Goal: Task Accomplishment & Management: Manage account settings

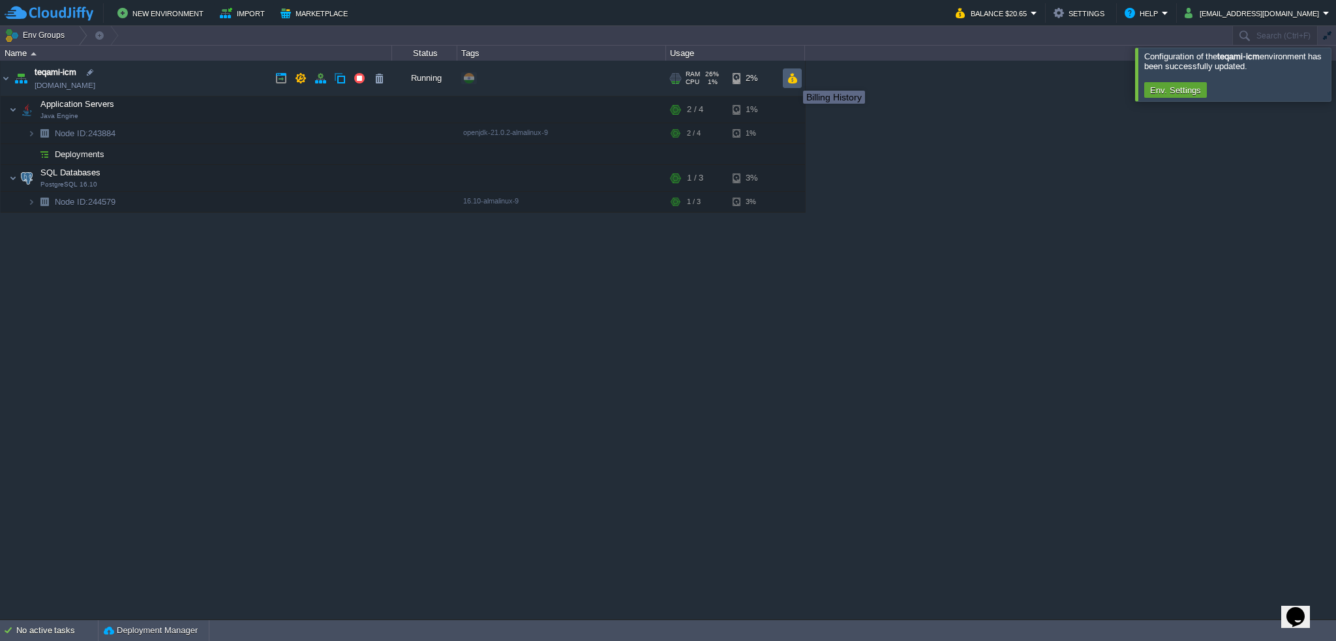
click at [793, 79] on button "button" at bounding box center [792, 78] width 11 height 12
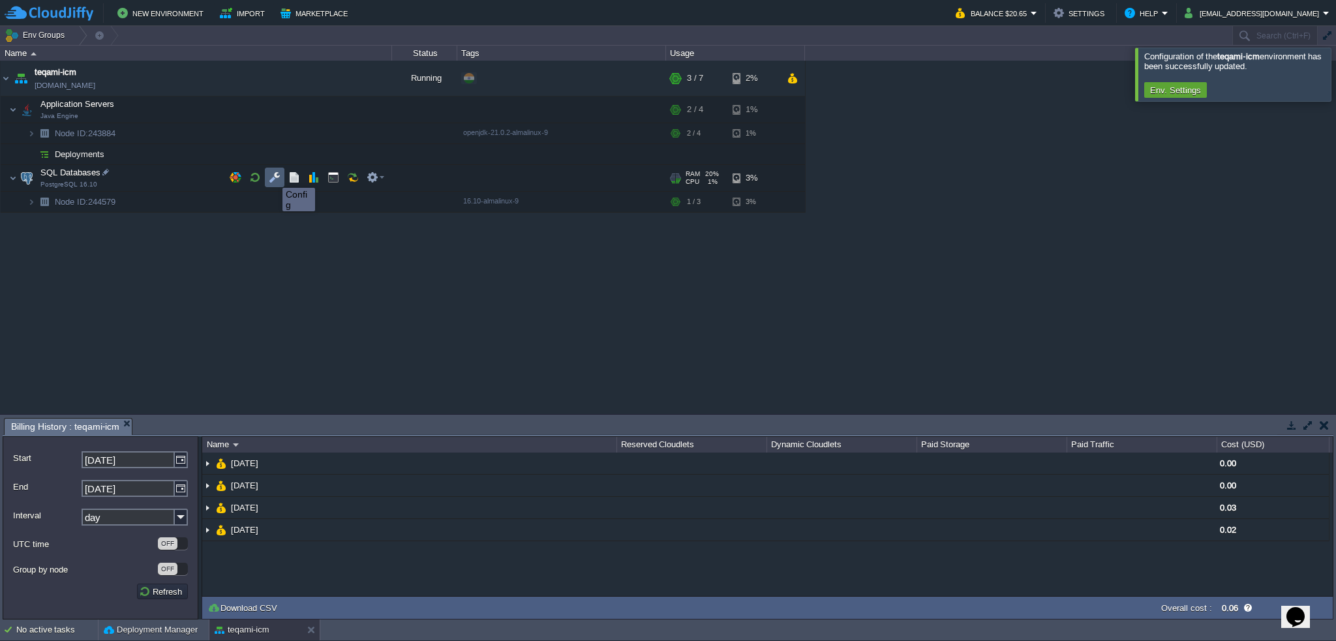
click at [273, 176] on button "button" at bounding box center [275, 178] width 12 height 12
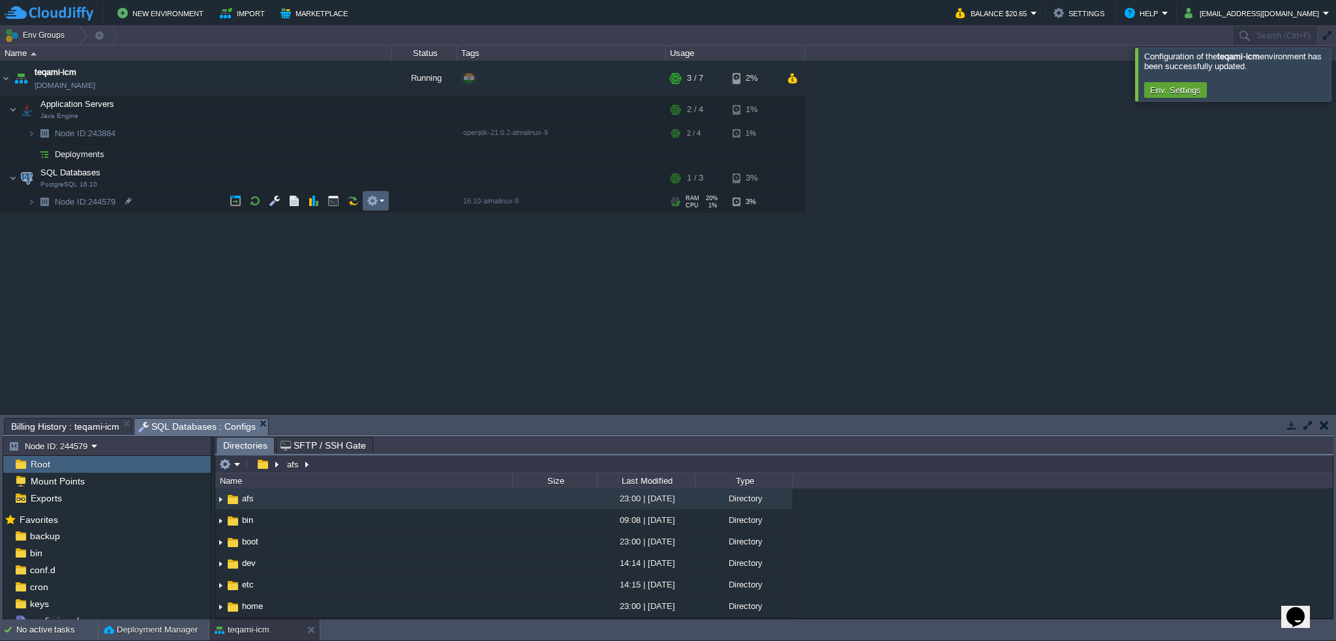
click at [378, 202] on em at bounding box center [376, 201] width 18 height 12
click at [175, 319] on div "teqami-icm [DOMAIN_NAME] Running + Add to Env Group RAM 26% CPU 1% 3 / 7 2% App…" at bounding box center [668, 238] width 1336 height 354
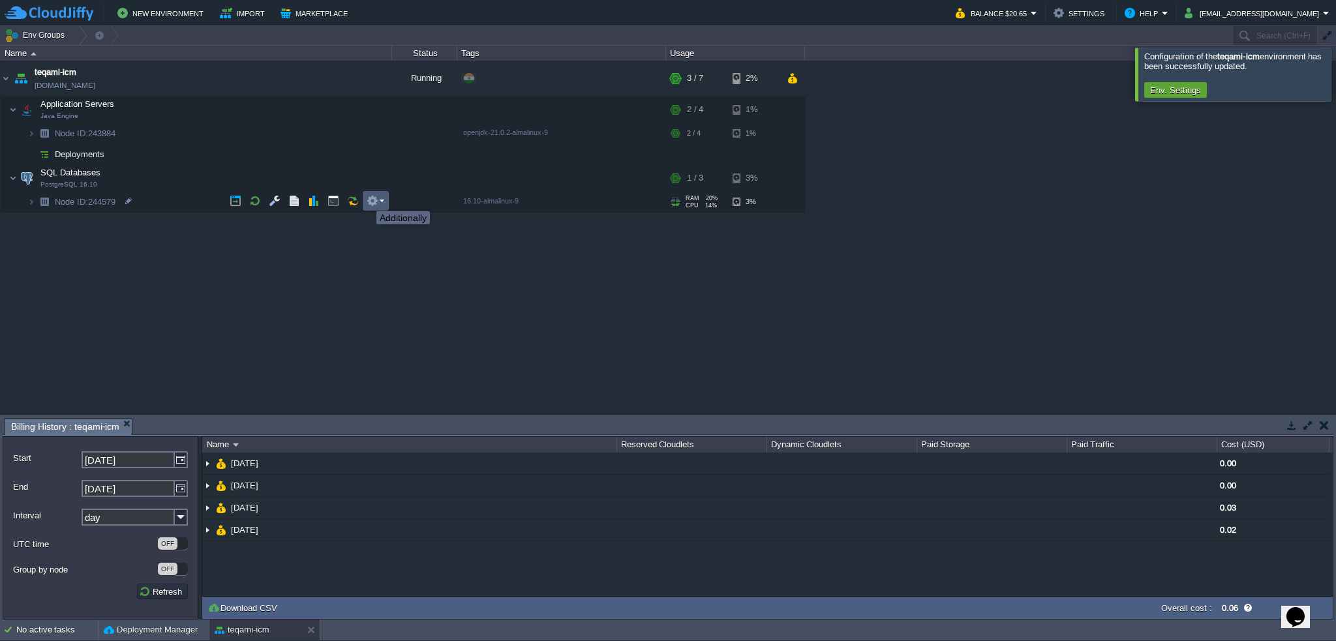
click at [374, 200] on button "button" at bounding box center [373, 201] width 12 height 12
click at [179, 173] on td "SQL Databases PostgreSQL 16.10" at bounding box center [196, 178] width 391 height 27
click at [387, 175] on td at bounding box center [376, 178] width 26 height 20
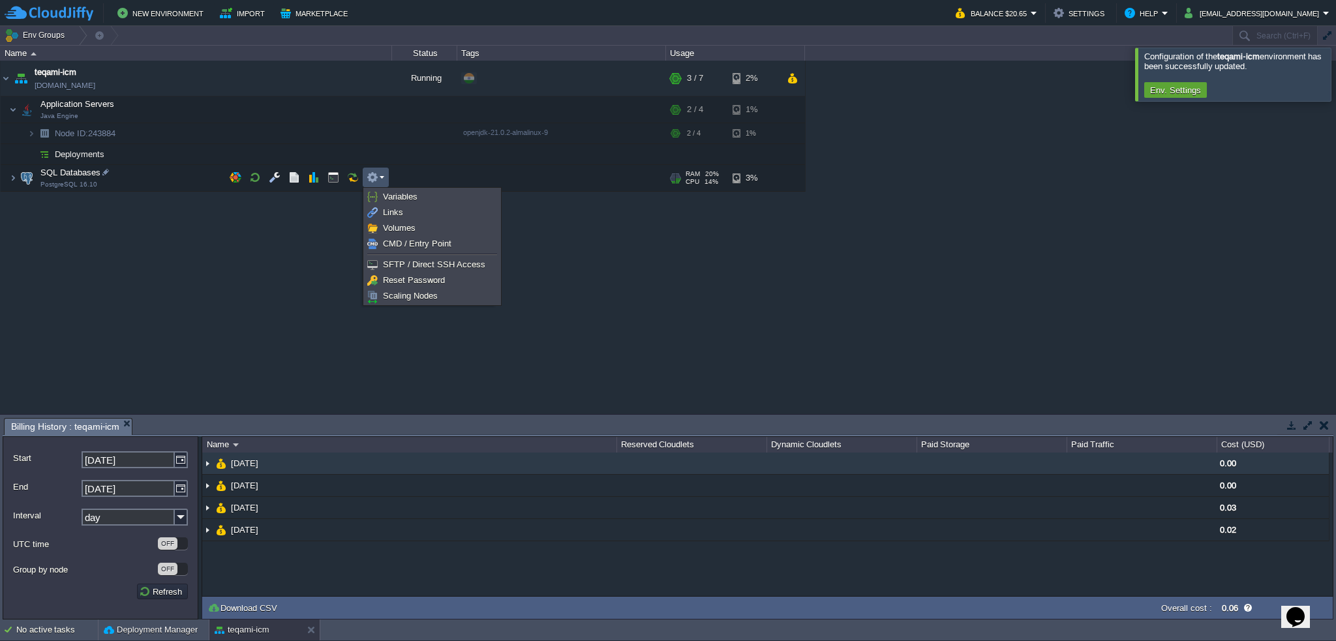
click at [211, 463] on img at bounding box center [207, 464] width 10 height 22
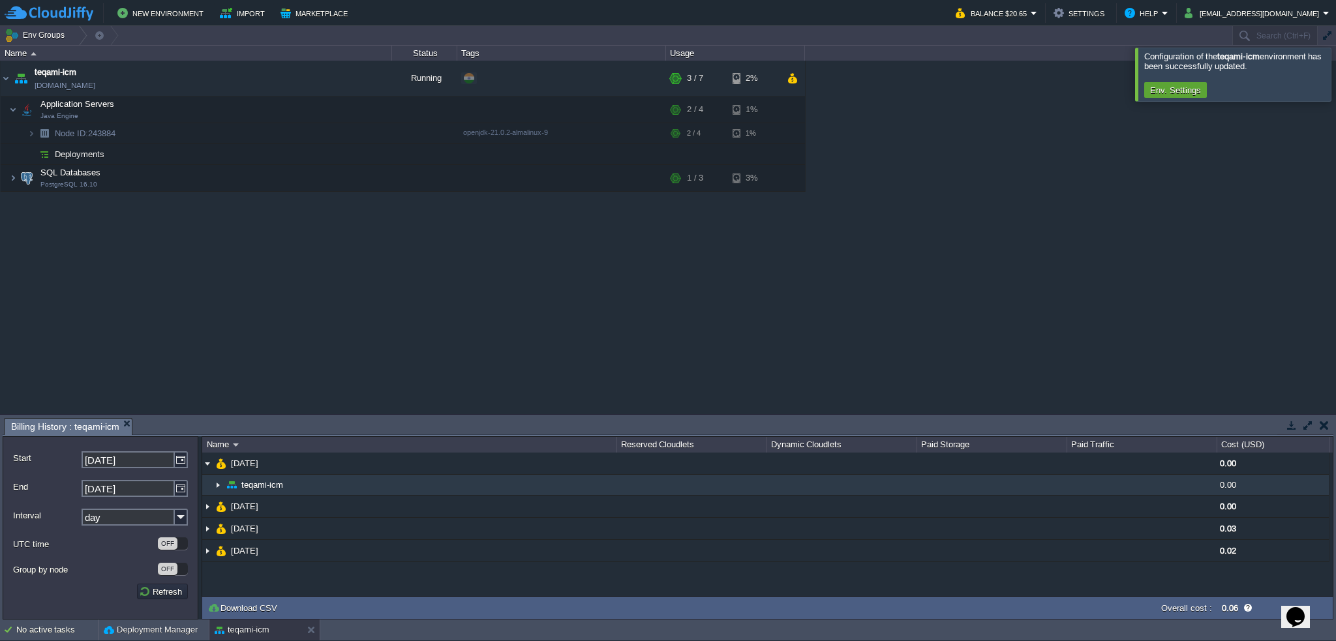
click at [222, 486] on img at bounding box center [218, 485] width 10 height 20
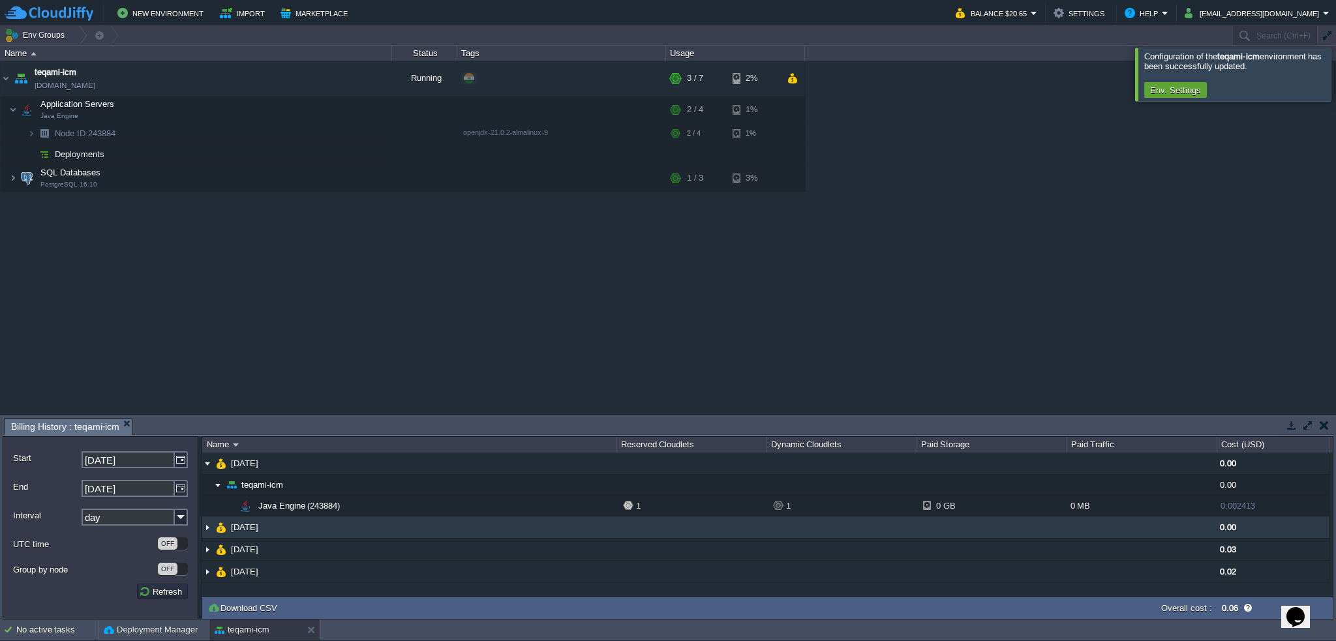
click at [203, 528] on img at bounding box center [207, 528] width 10 height 22
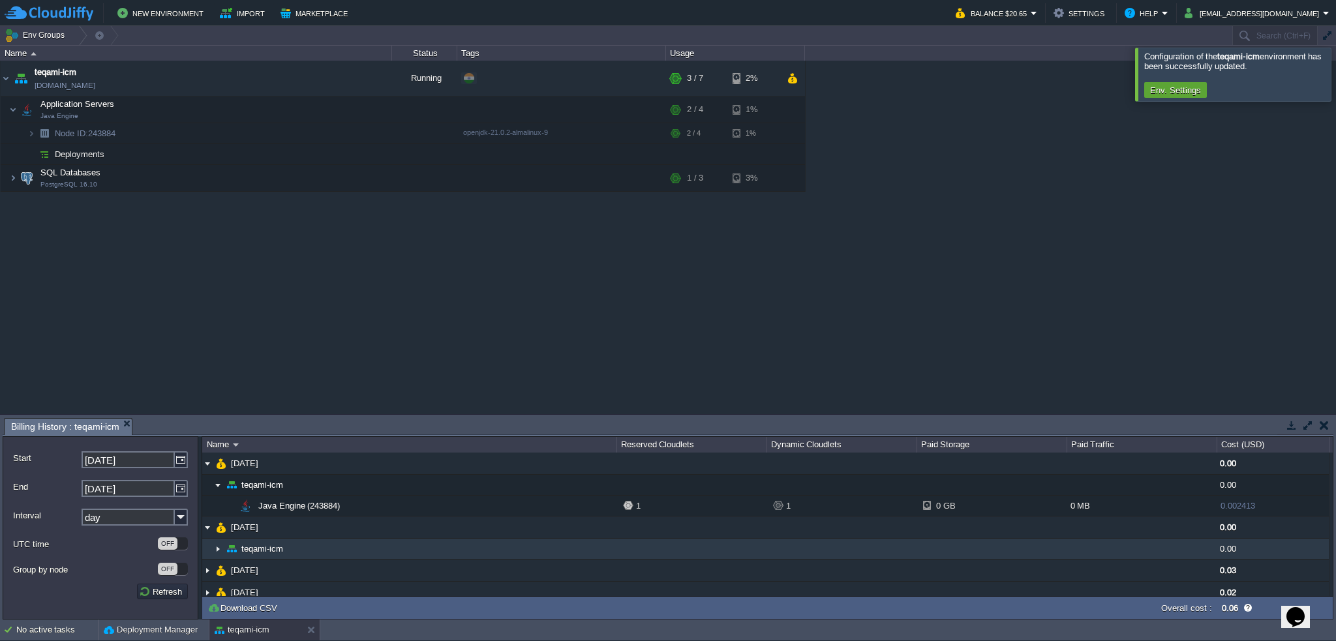
click at [215, 547] on img at bounding box center [218, 549] width 10 height 20
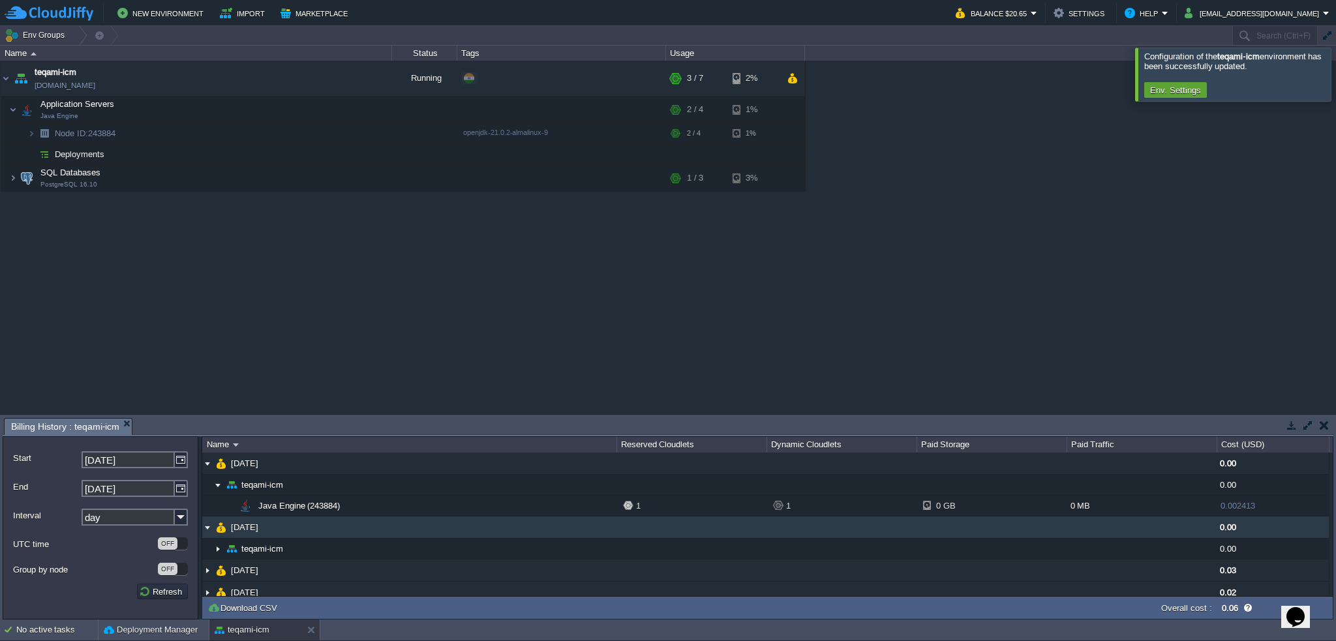
click at [209, 526] on img at bounding box center [207, 528] width 10 height 22
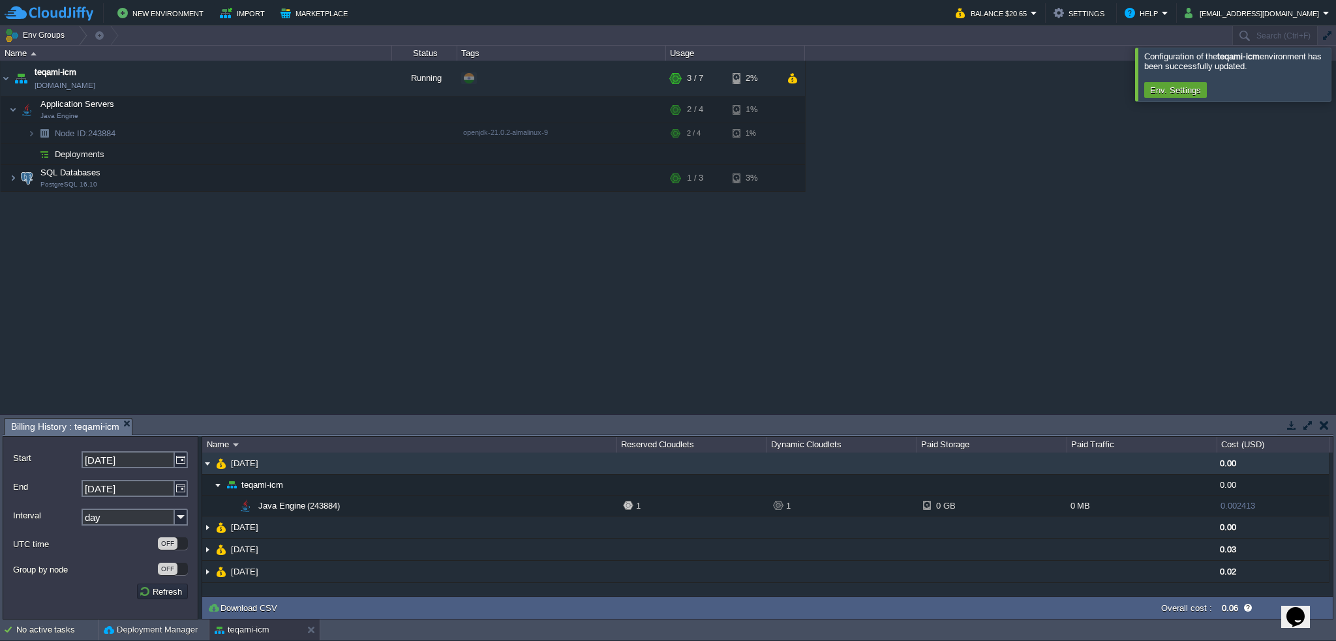
click at [206, 461] on img at bounding box center [207, 464] width 10 height 22
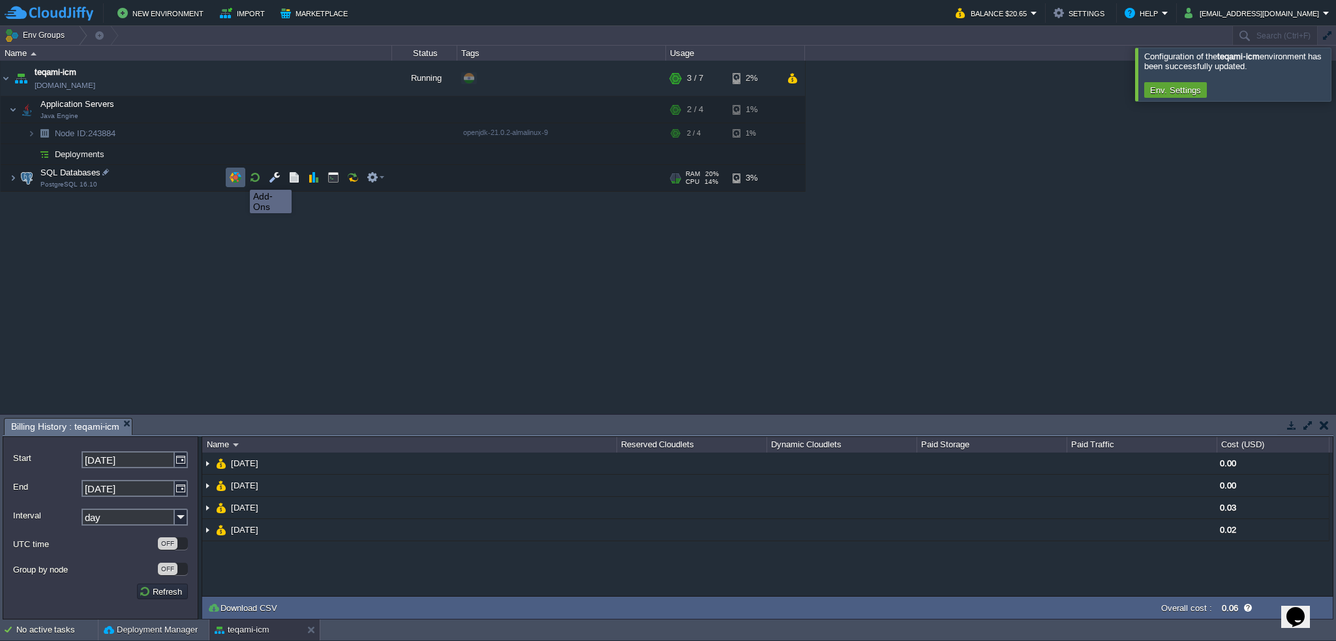
click at [240, 178] on button "button" at bounding box center [236, 178] width 12 height 12
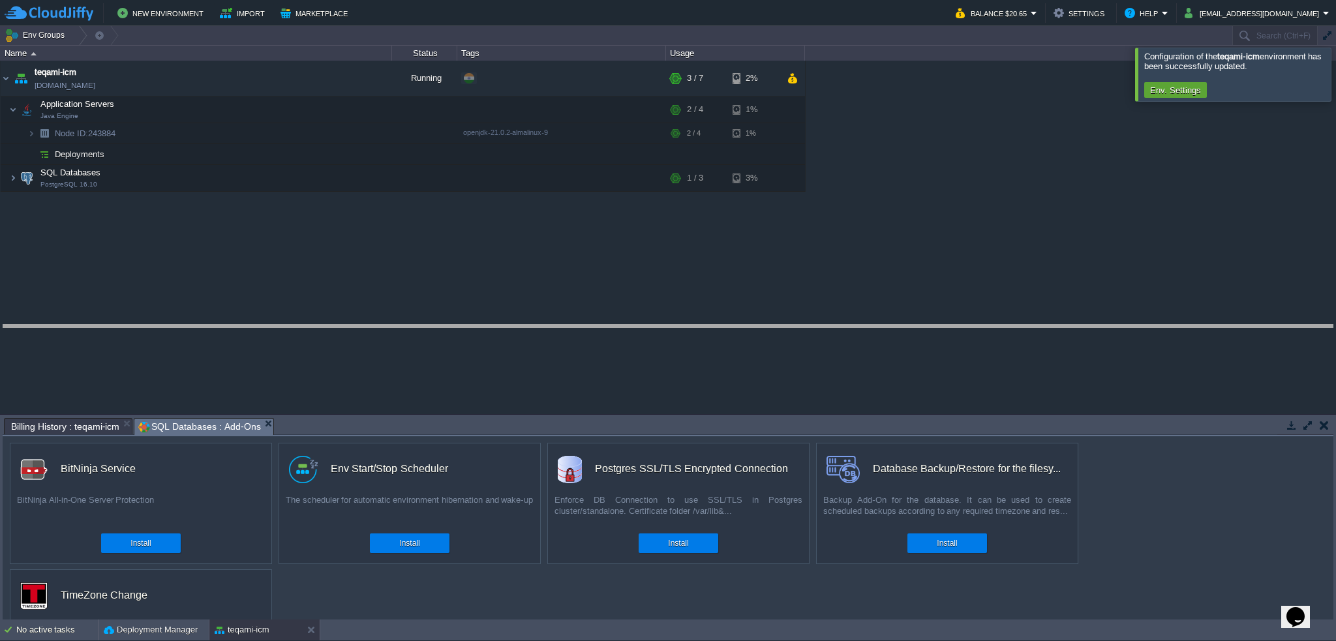
drag, startPoint x: 637, startPoint y: 419, endPoint x: 640, endPoint y: 325, distance: 93.3
click at [640, 325] on body "New Environment Import Marketplace Bonus $0.00 Upgrade Account Balance $20.65 S…" at bounding box center [668, 320] width 1336 height 641
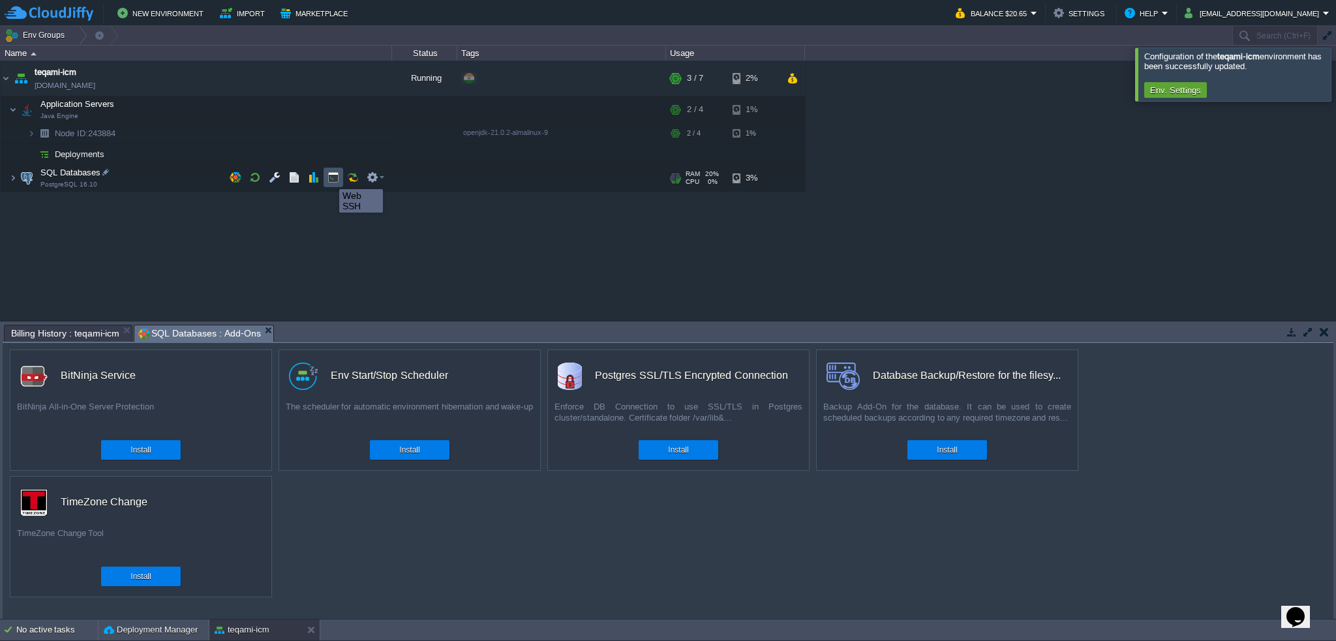
click at [329, 177] on button "button" at bounding box center [333, 178] width 12 height 12
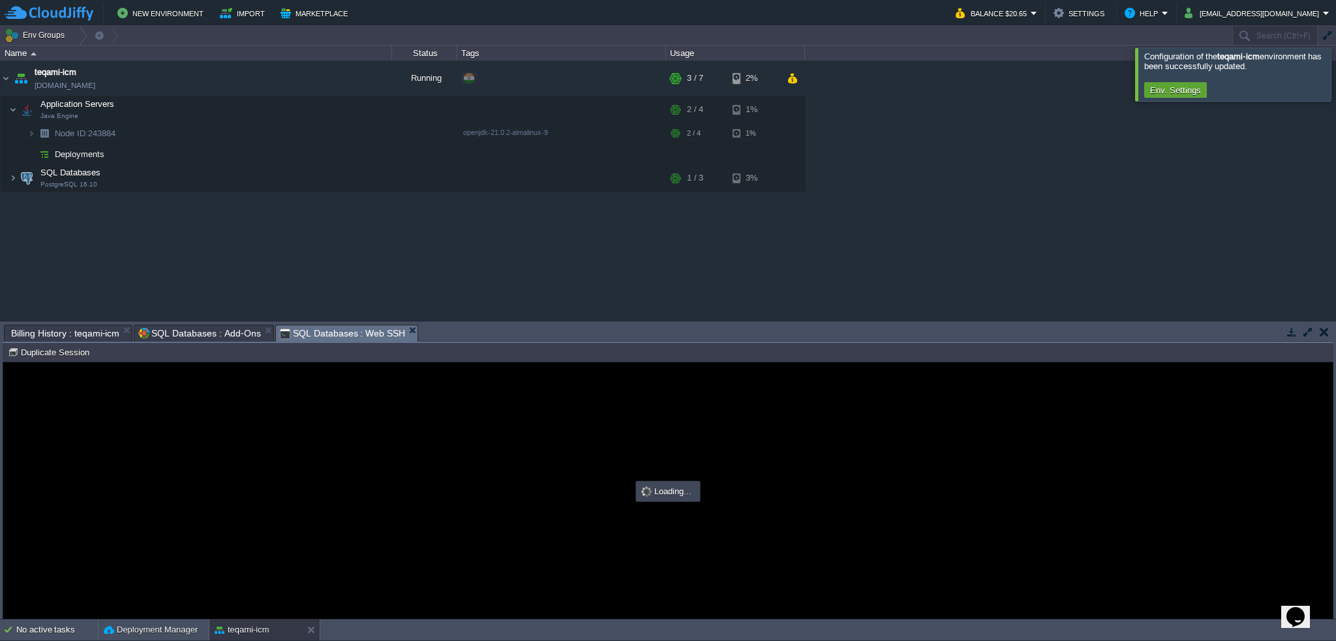
type input "#000000"
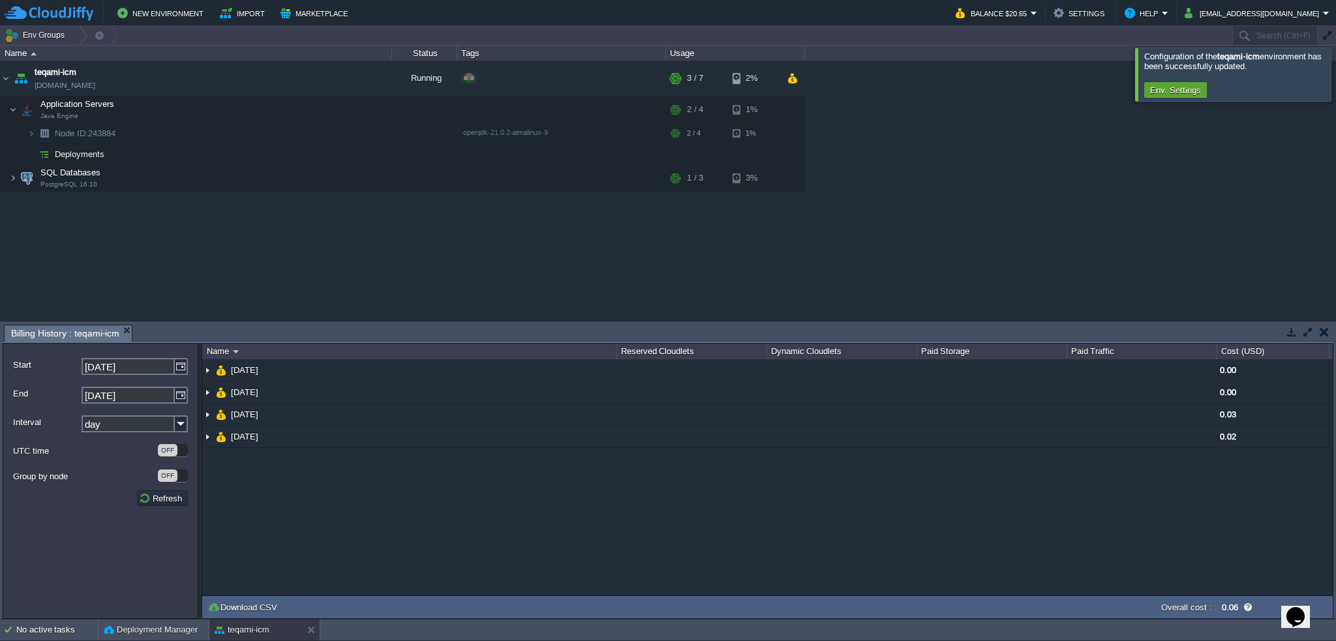
click at [673, 468] on div "NaN.00 [DATE] 0.00 teqami-icm 0.00 Java Engine (243884) 1 1 0 GB 0 MB 0.002413 …" at bounding box center [767, 477] width 1130 height 236
